Goal: Information Seeking & Learning: Learn about a topic

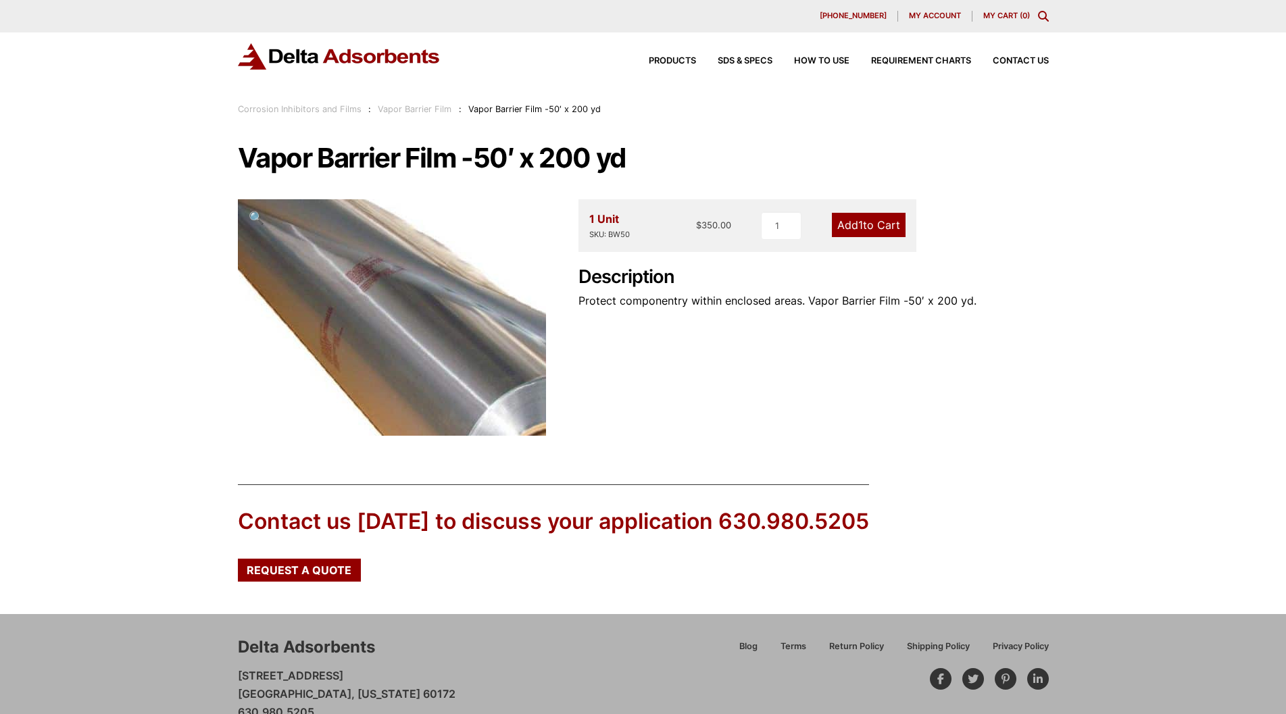
click at [407, 287] on img at bounding box center [379, 340] width 541 height 415
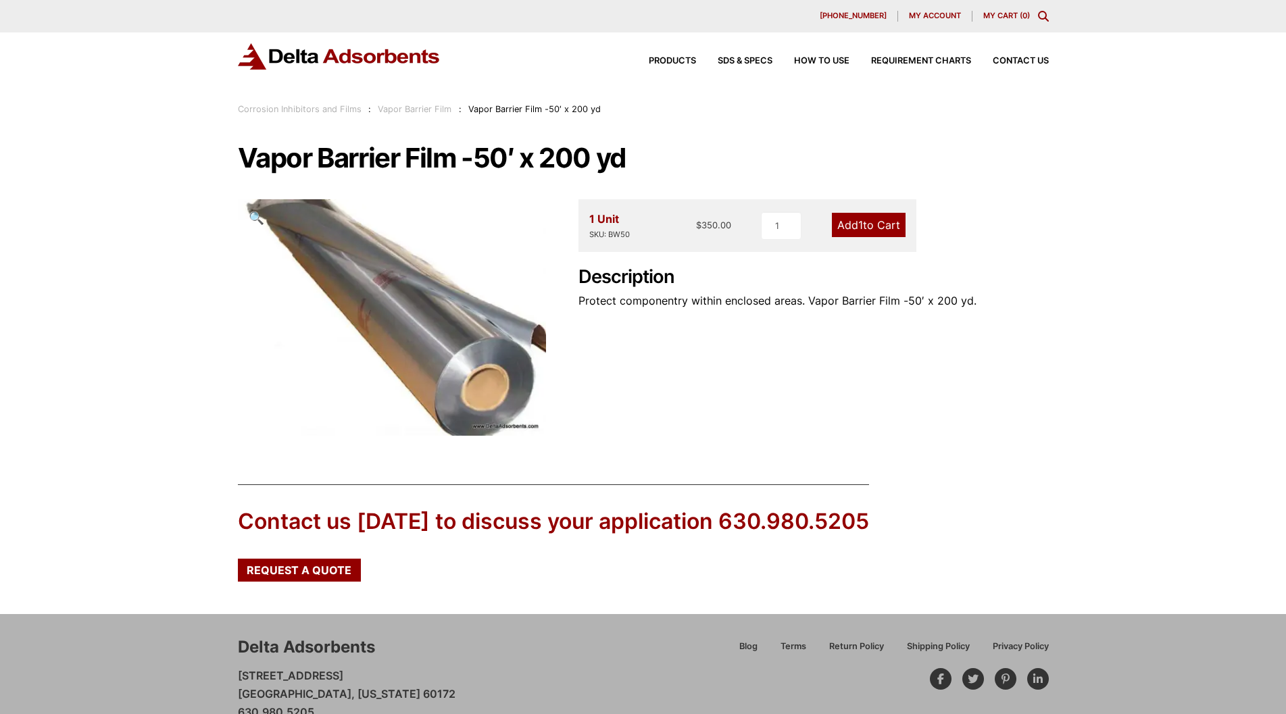
click at [364, 57] on img at bounding box center [339, 56] width 203 height 26
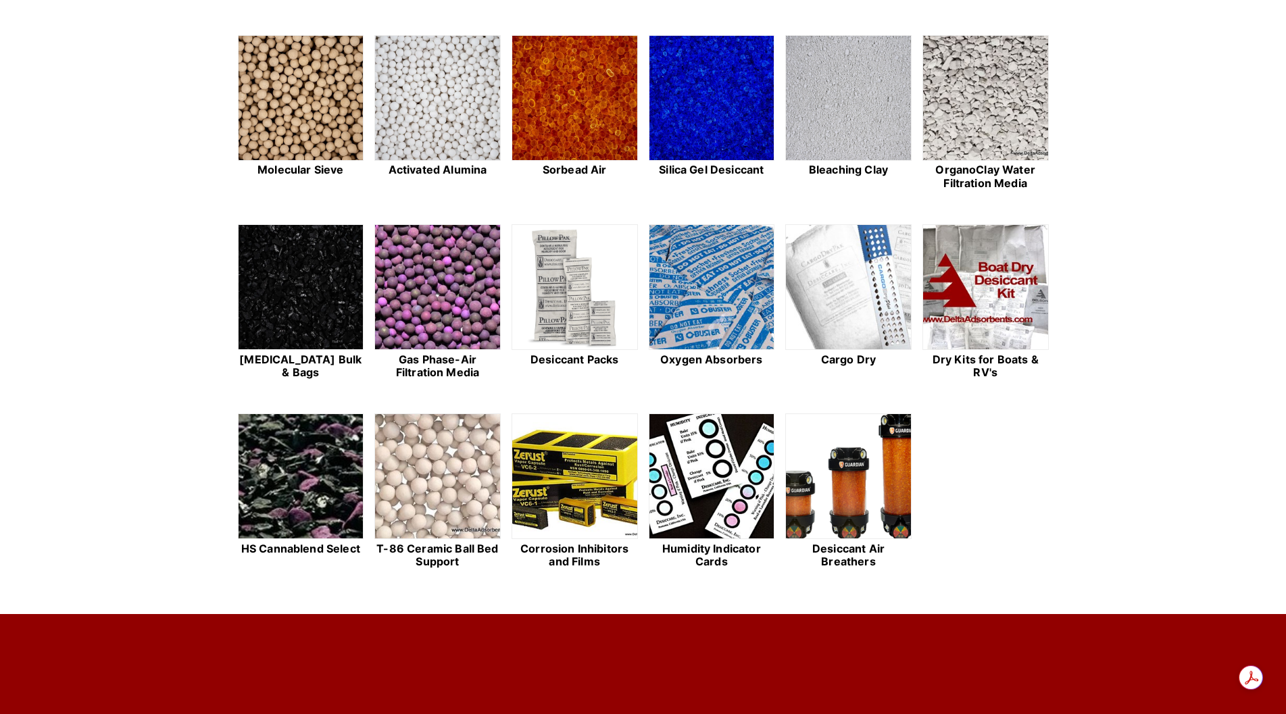
scroll to position [405, 0]
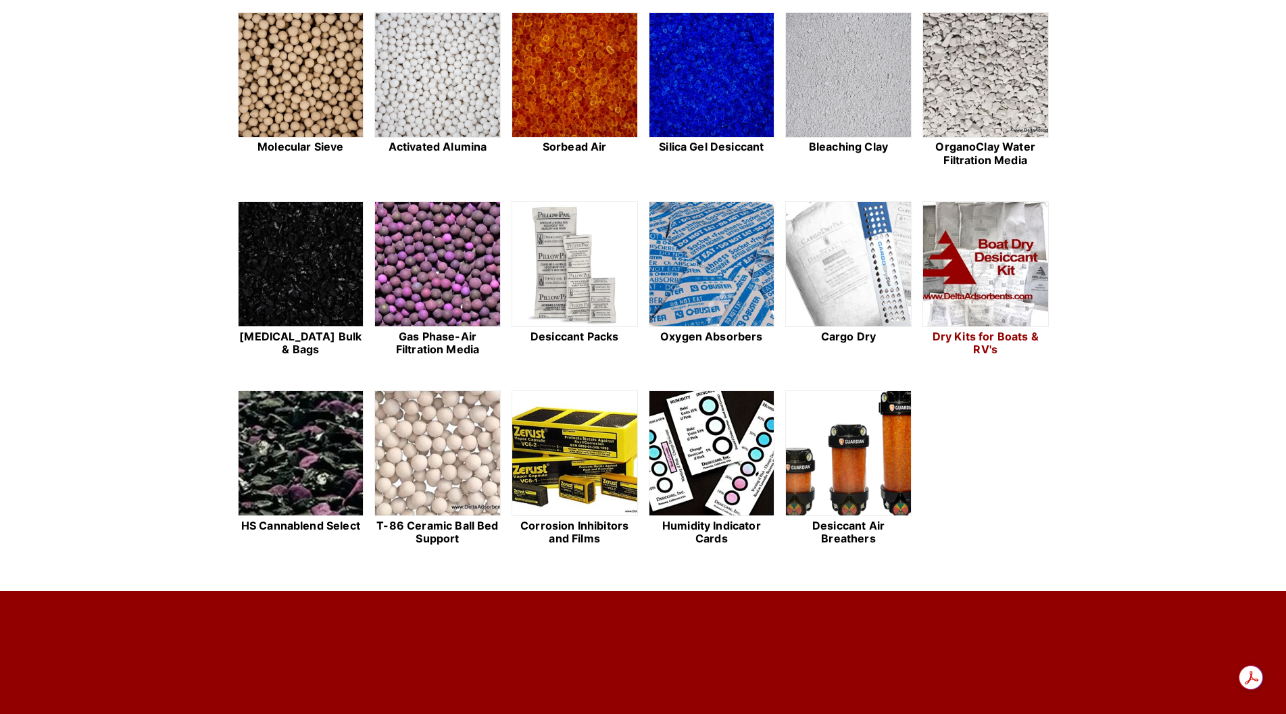
click at [995, 271] on img at bounding box center [985, 265] width 125 height 126
click at [556, 464] on img at bounding box center [574, 454] width 125 height 126
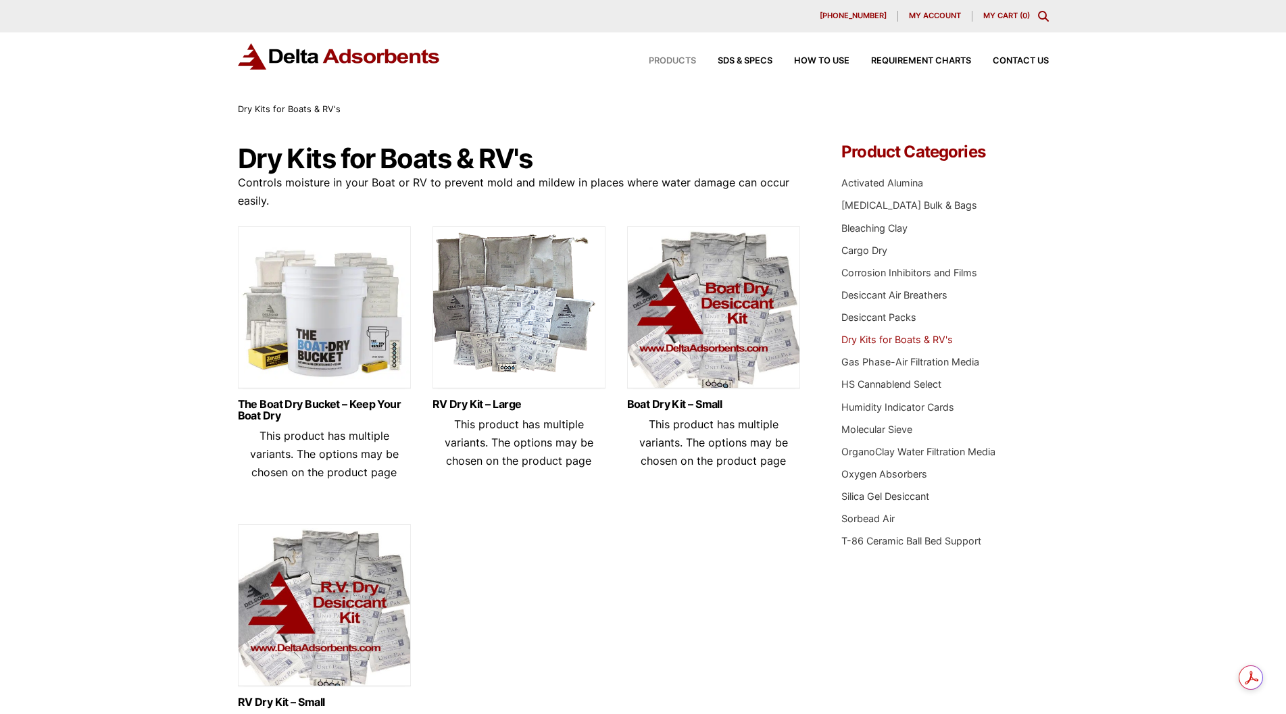
click at [687, 59] on span "Products" at bounding box center [672, 61] width 47 height 9
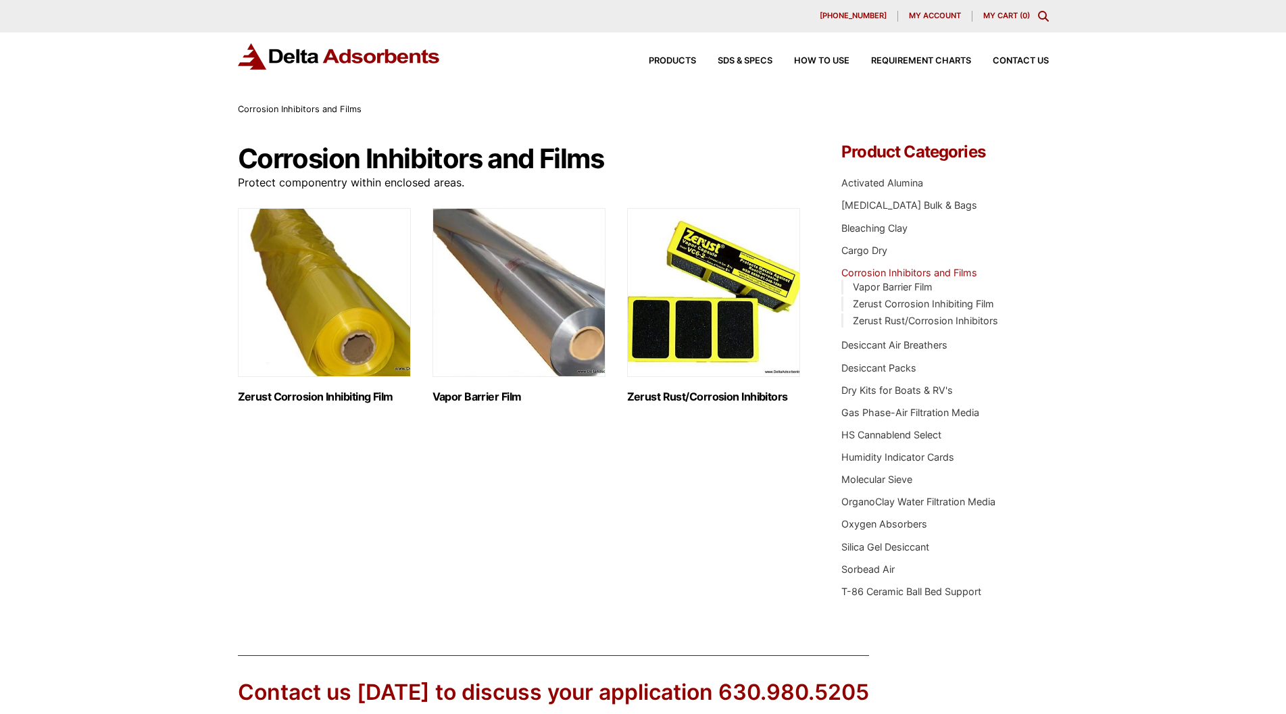
click at [339, 347] on img "Visit product category Zerust Corrosion Inhibiting Film" at bounding box center [324, 292] width 173 height 169
click at [508, 398] on h2 "Vapor Barrier Film (1)" at bounding box center [518, 397] width 173 height 13
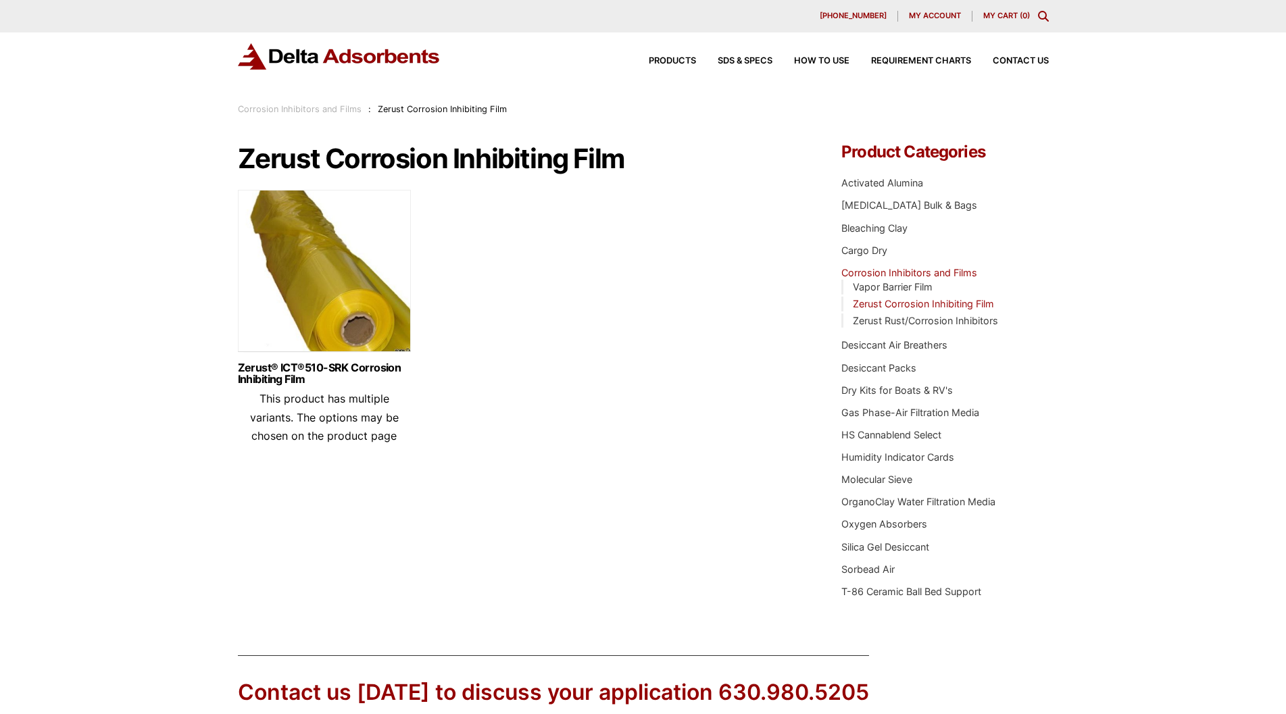
click at [343, 303] on img at bounding box center [324, 274] width 173 height 169
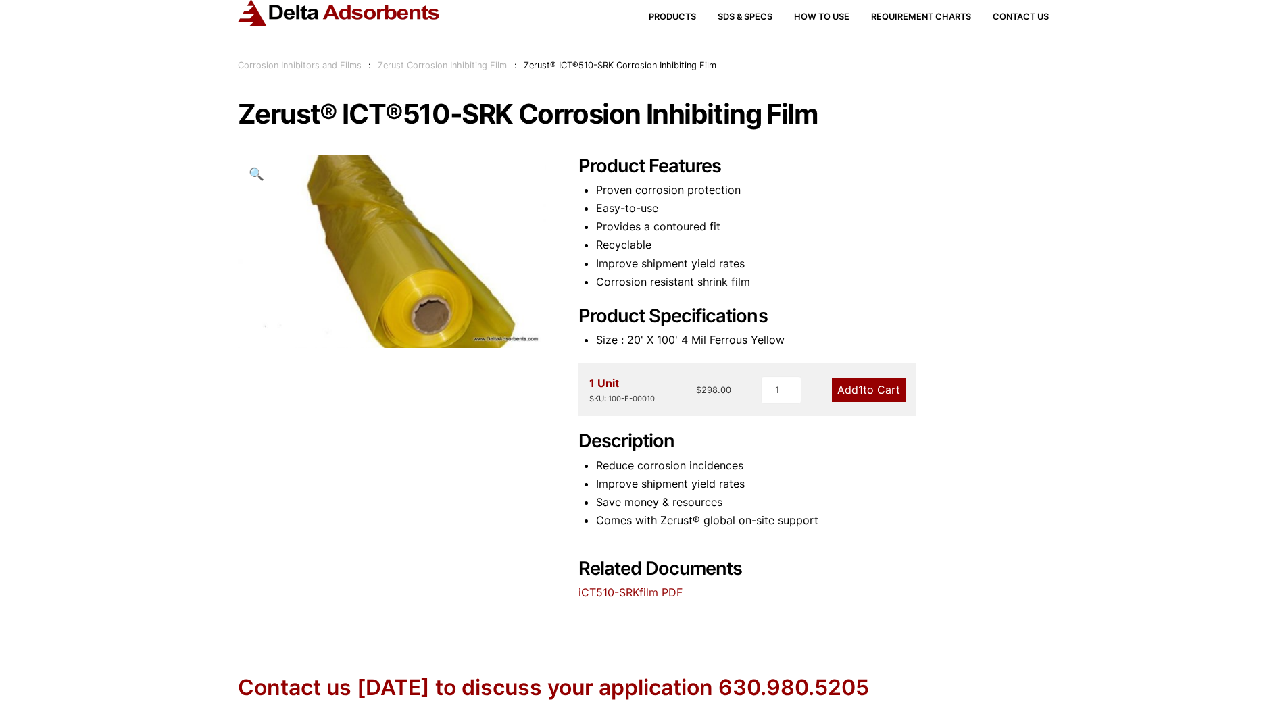
scroll to position [68, 0]
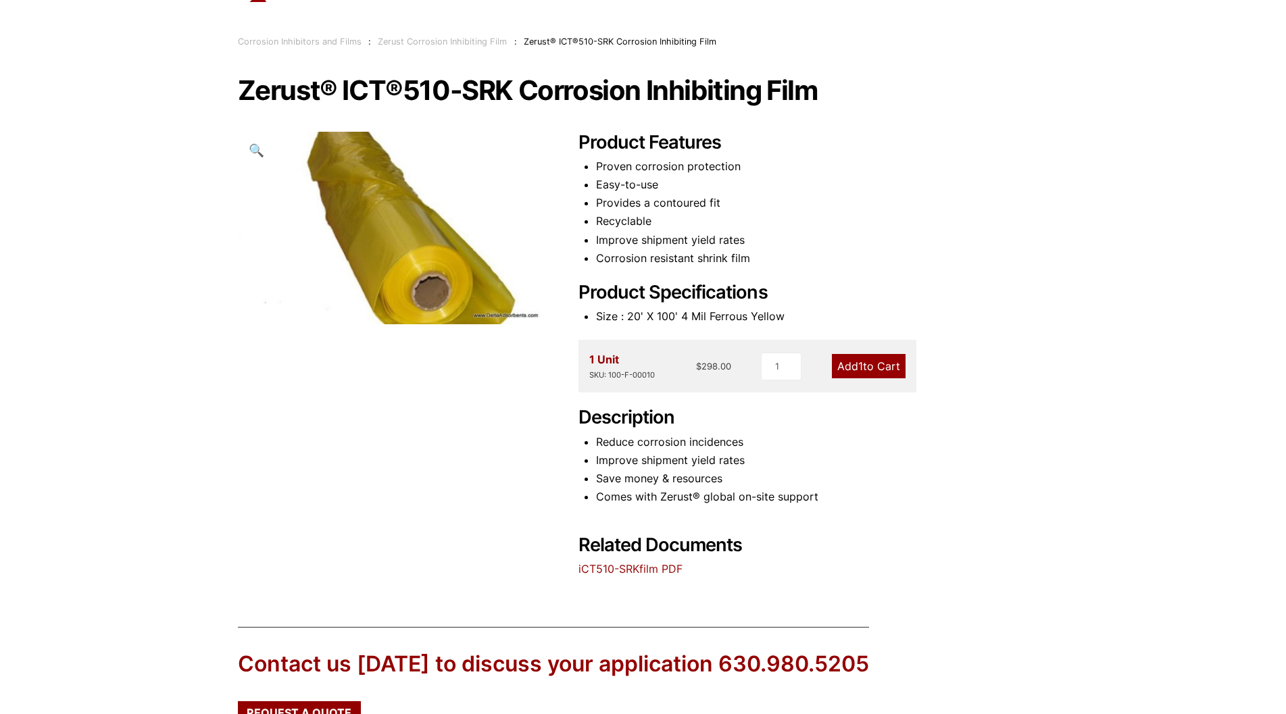
click at [632, 569] on link "iCT510-SRKfilm PDF" at bounding box center [630, 569] width 104 height 14
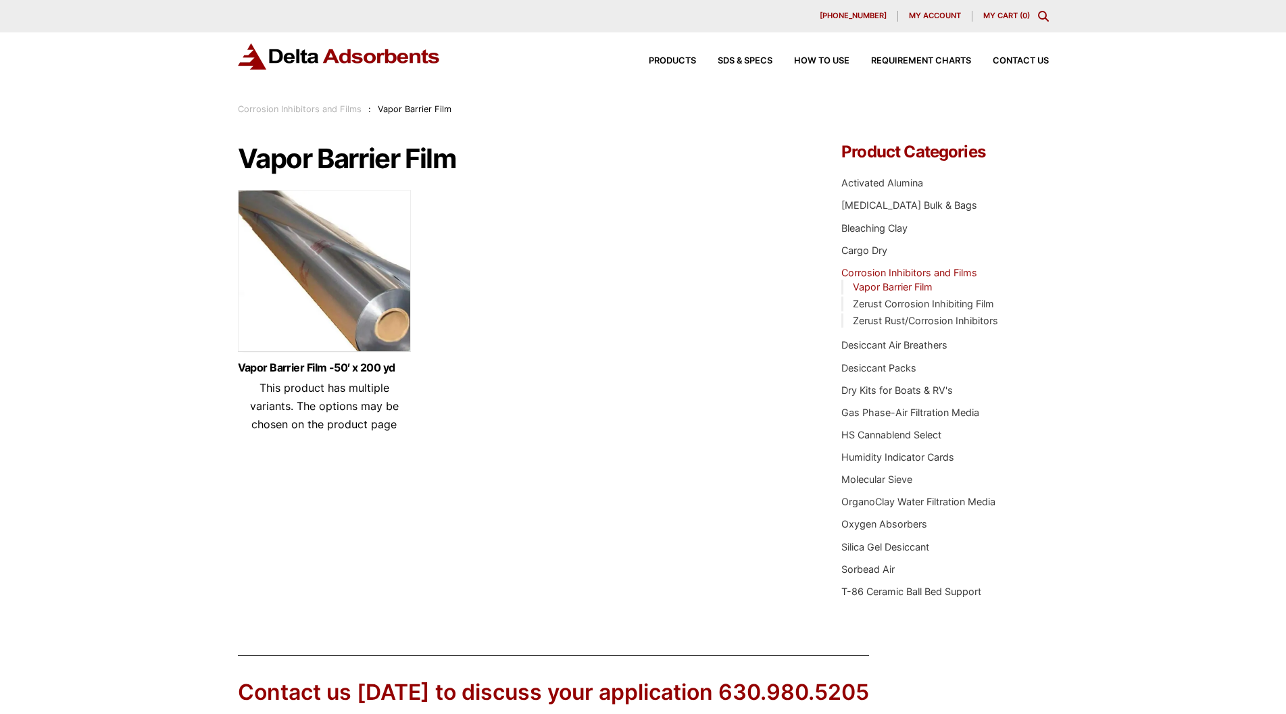
click at [381, 331] on img at bounding box center [324, 274] width 173 height 169
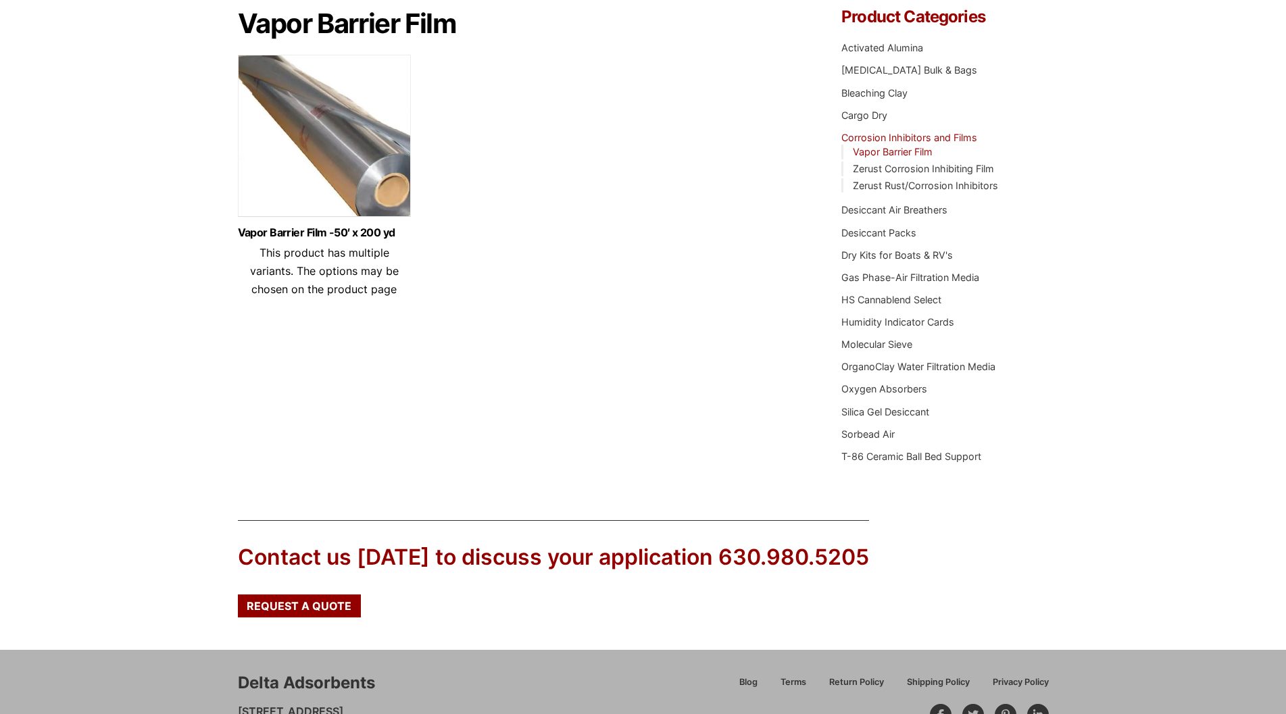
scroll to position [68, 0]
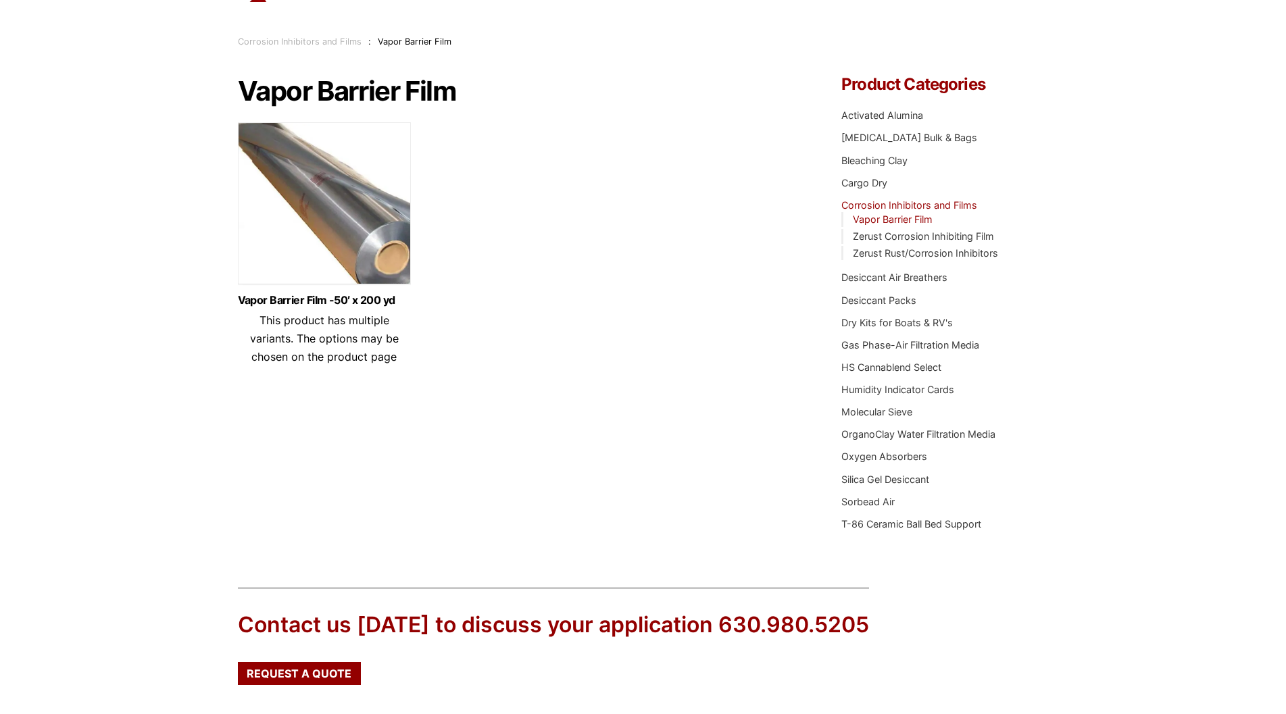
click at [371, 239] on img at bounding box center [324, 206] width 173 height 169
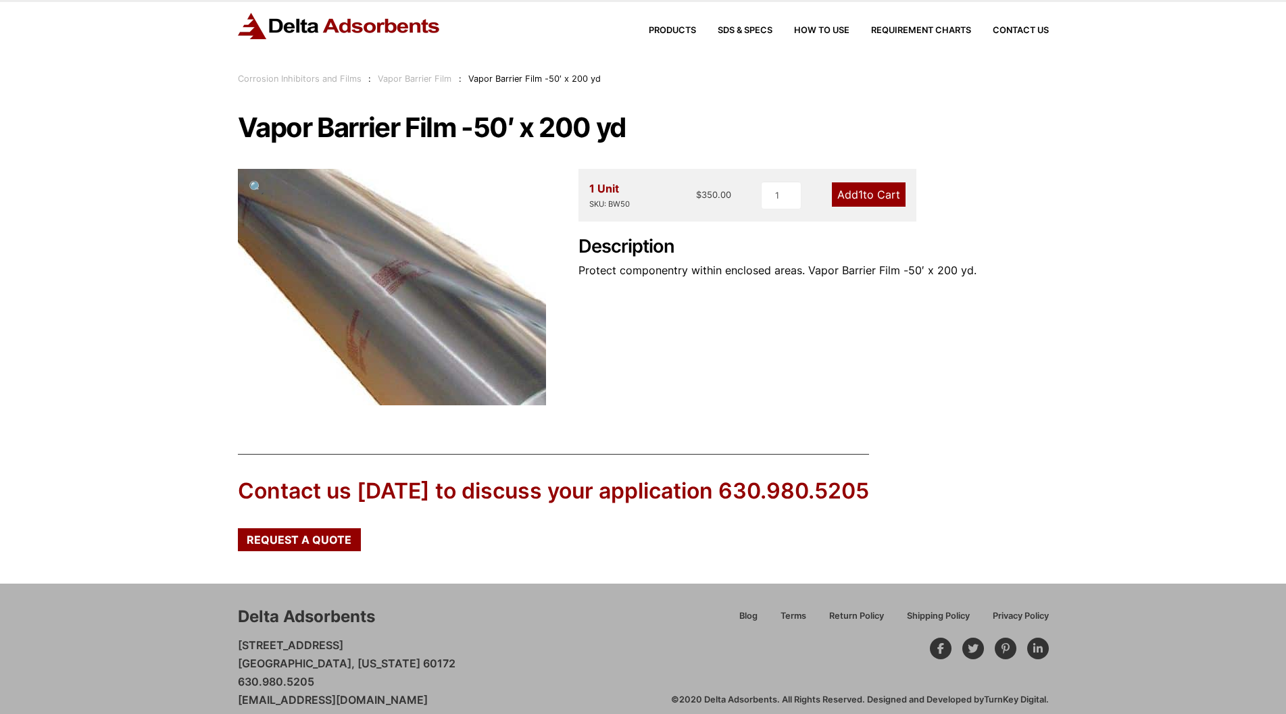
scroll to position [47, 0]
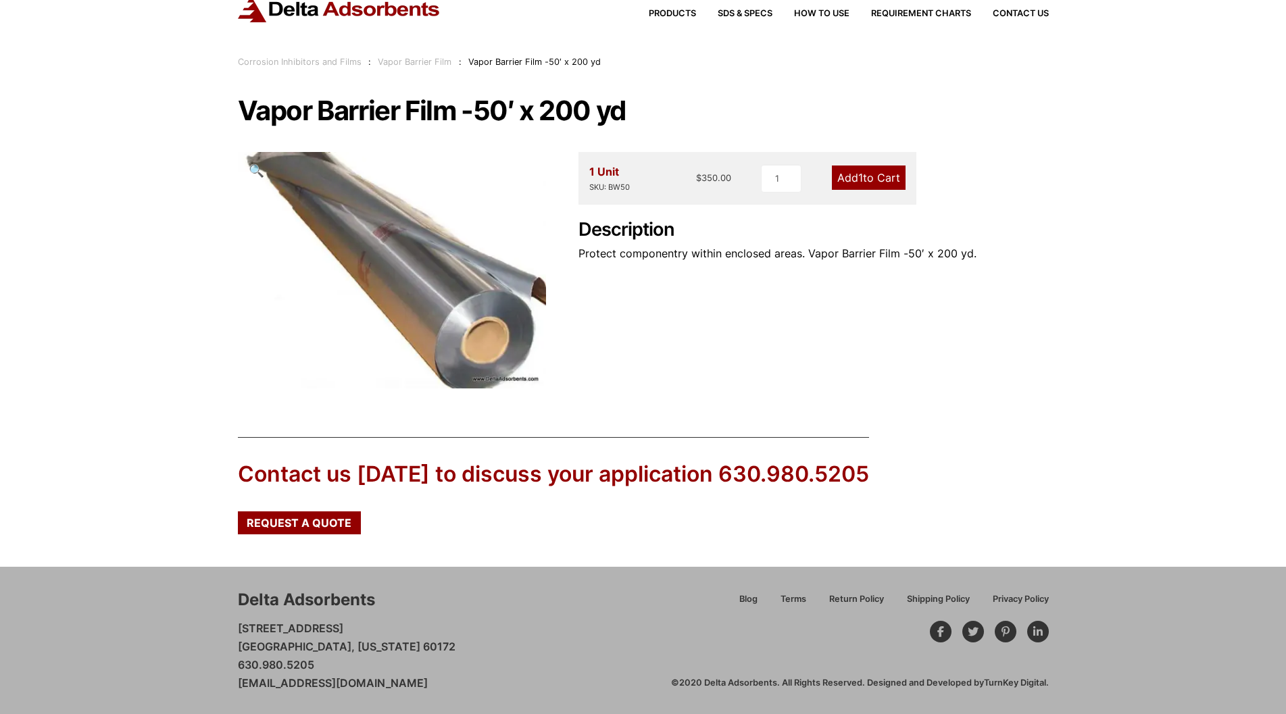
click at [605, 175] on div "1 Unit SKU: BW50" at bounding box center [609, 178] width 41 height 31
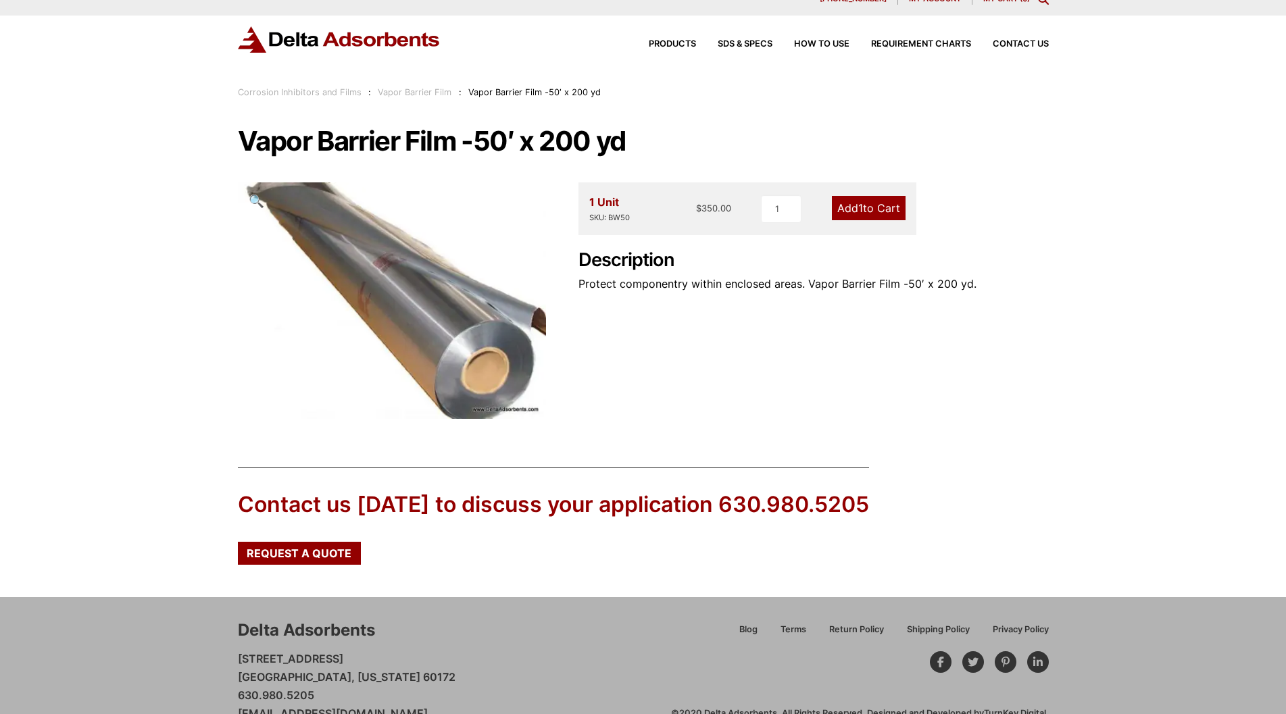
scroll to position [0, 0]
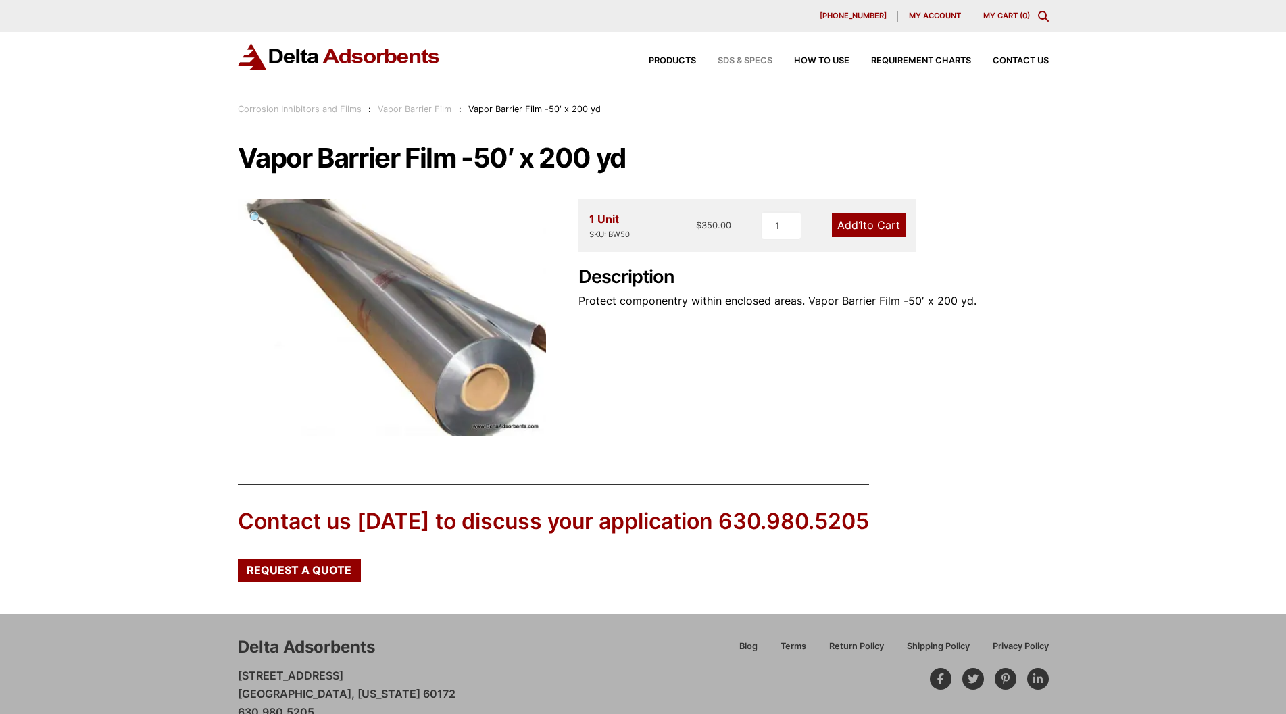
click at [741, 59] on span "SDS & SPECS" at bounding box center [745, 61] width 55 height 9
click at [824, 59] on span "How to Use" at bounding box center [821, 61] width 55 height 9
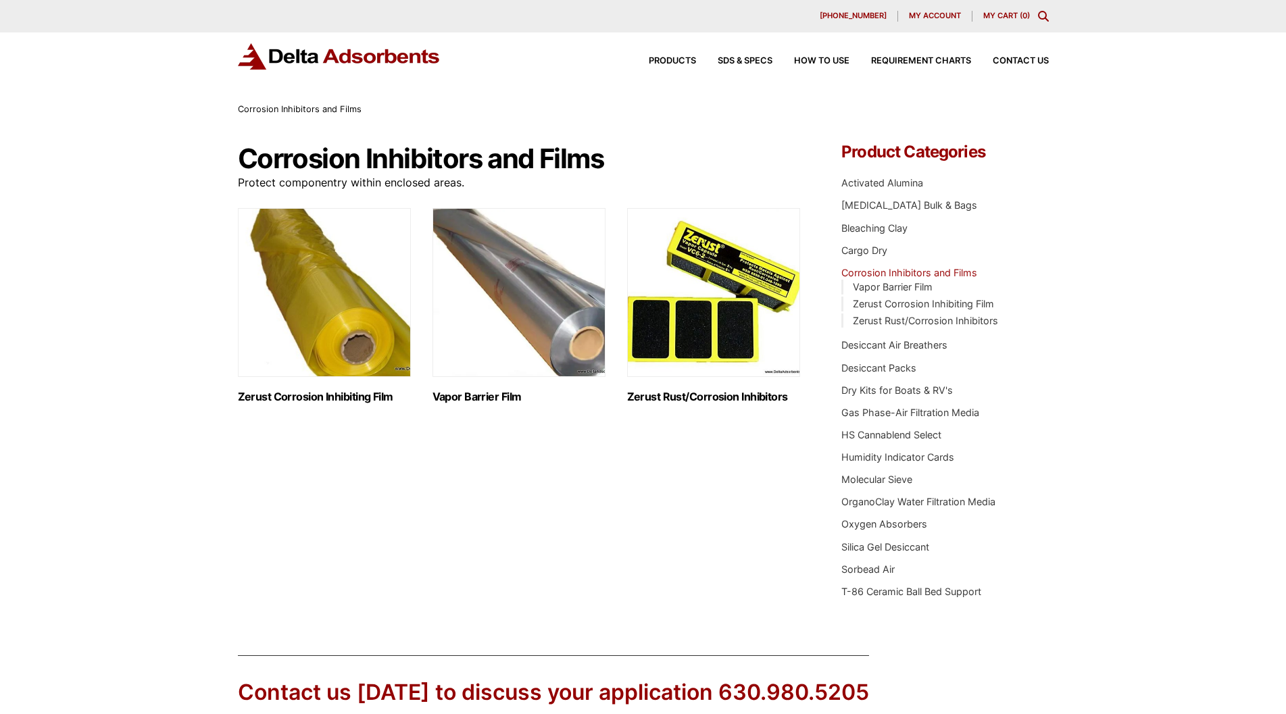
click at [684, 327] on img "Visit product category Zerust Rust/Corrosion Inhibitors" at bounding box center [713, 292] width 173 height 169
click at [351, 303] on img "Visit product category Zerust Corrosion Inhibiting Film" at bounding box center [324, 292] width 173 height 169
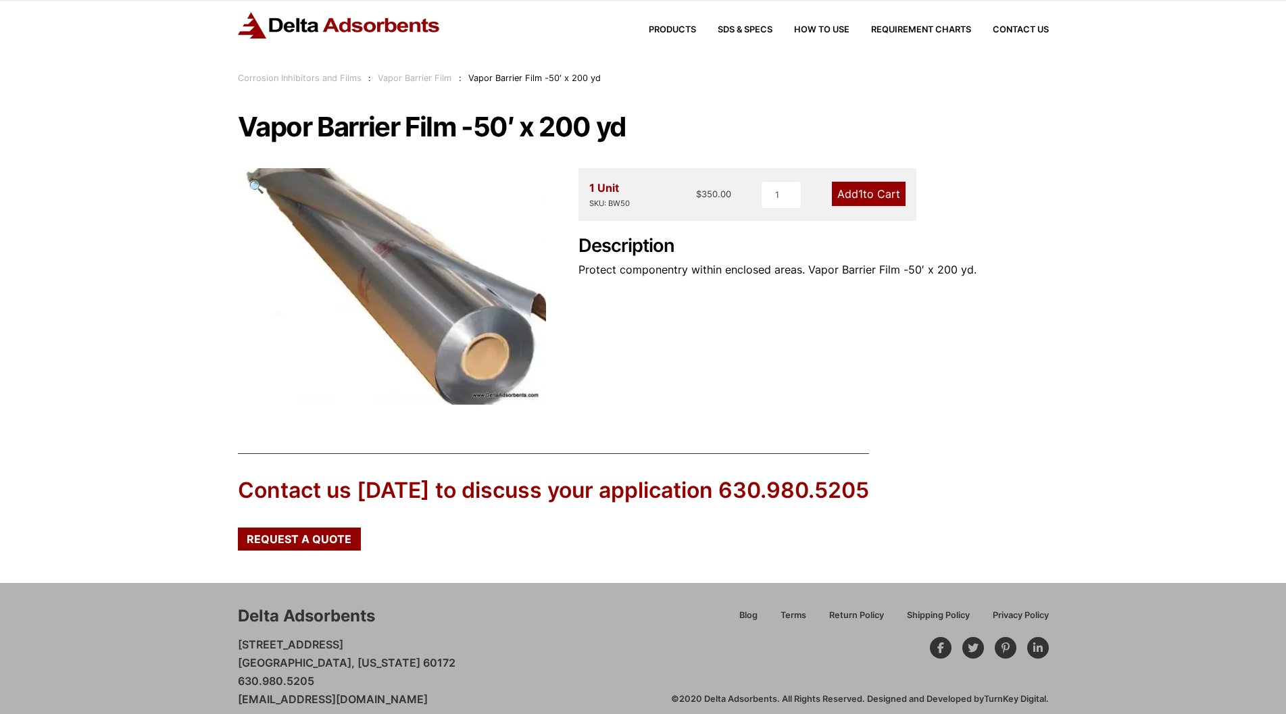
scroll to position [47, 0]
